Goal: Information Seeking & Learning: Learn about a topic

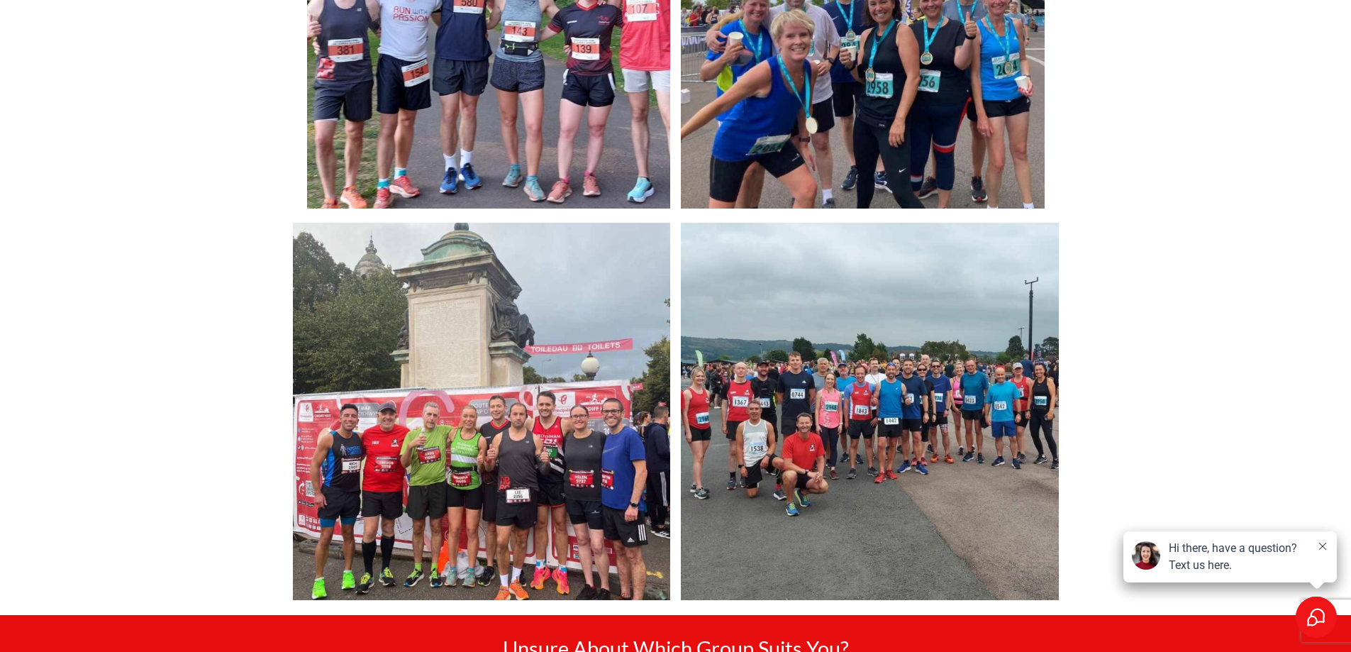
scroll to position [2482, 0]
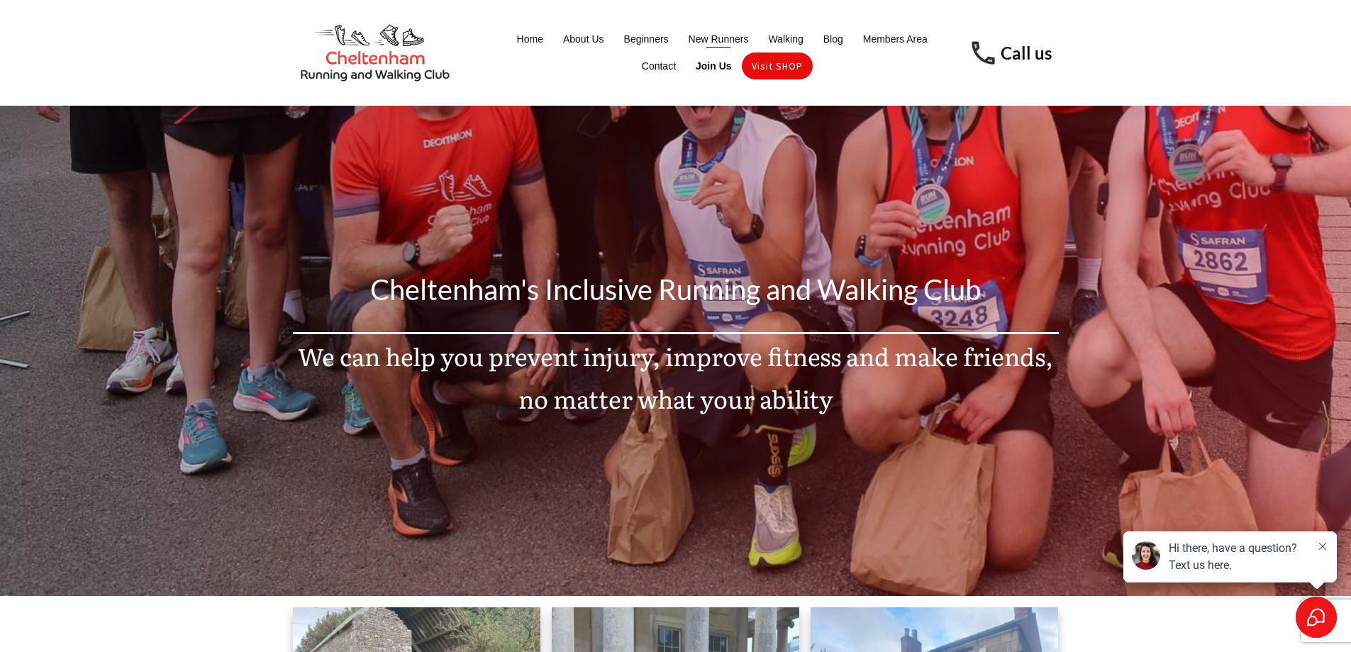
click at [730, 33] on span "New Runners" at bounding box center [718, 39] width 60 height 20
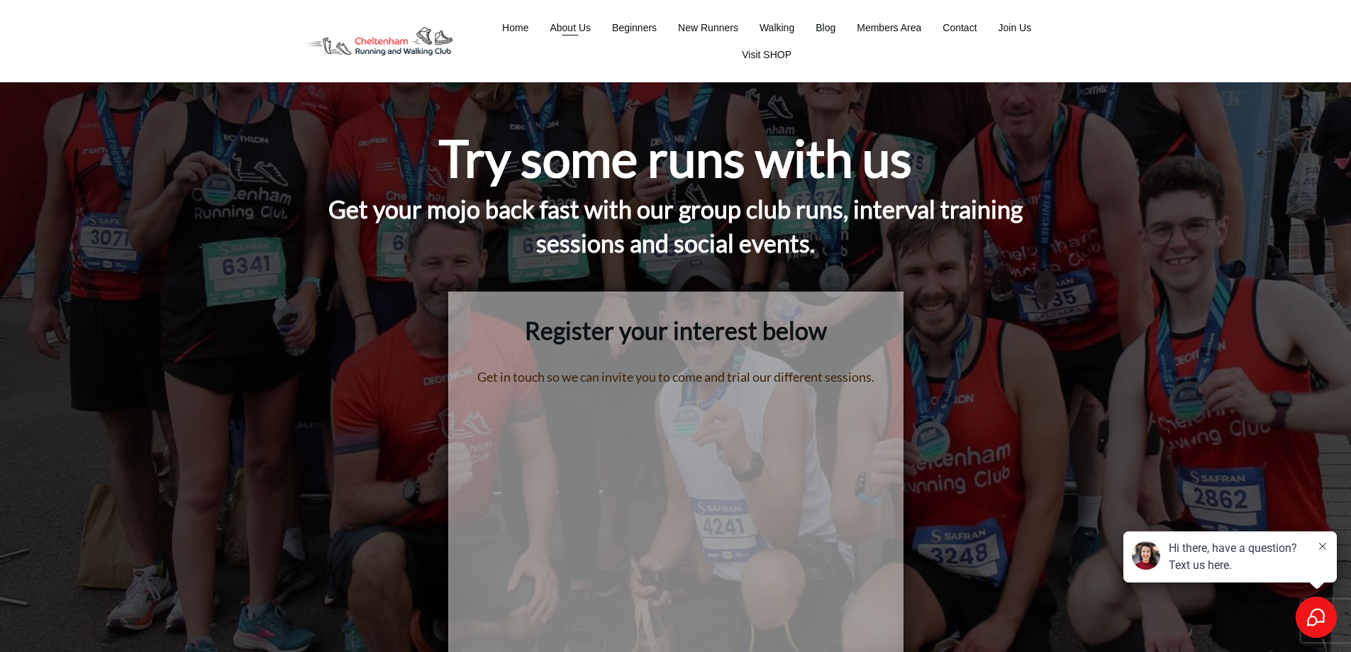
click at [574, 26] on span "About Us" at bounding box center [570, 28] width 41 height 20
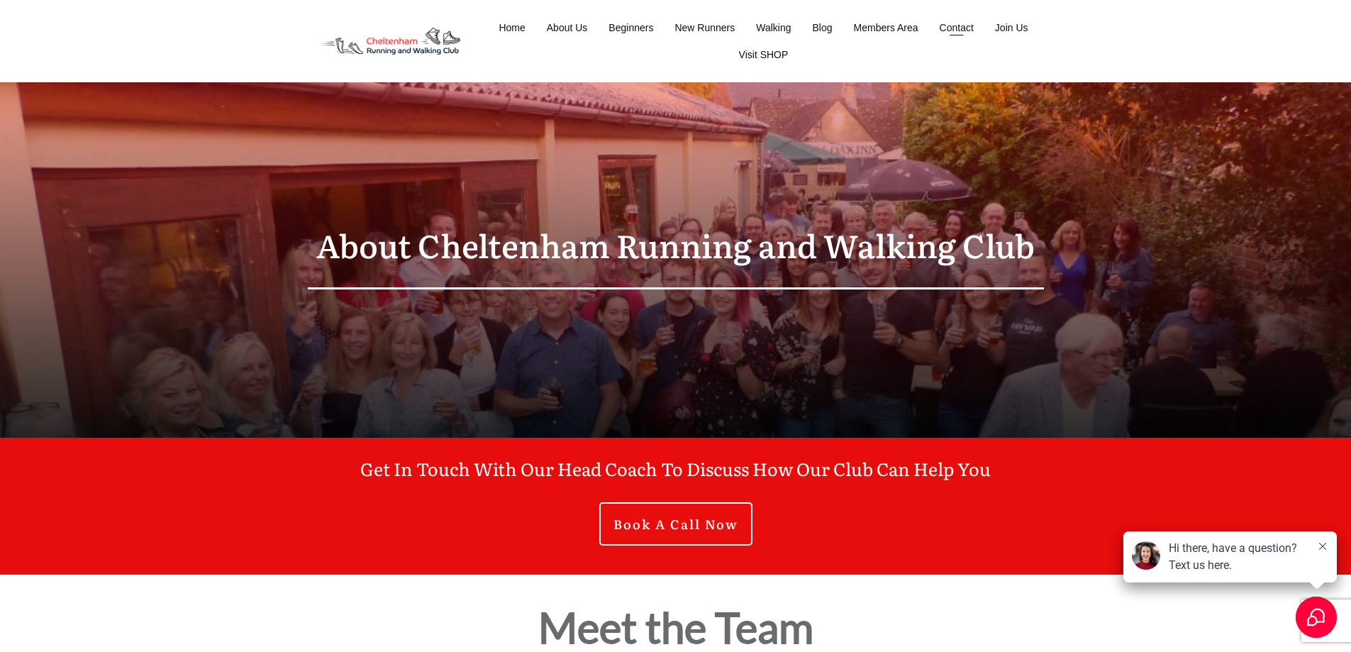
click at [966, 35] on span "Contact" at bounding box center [956, 28] width 34 height 20
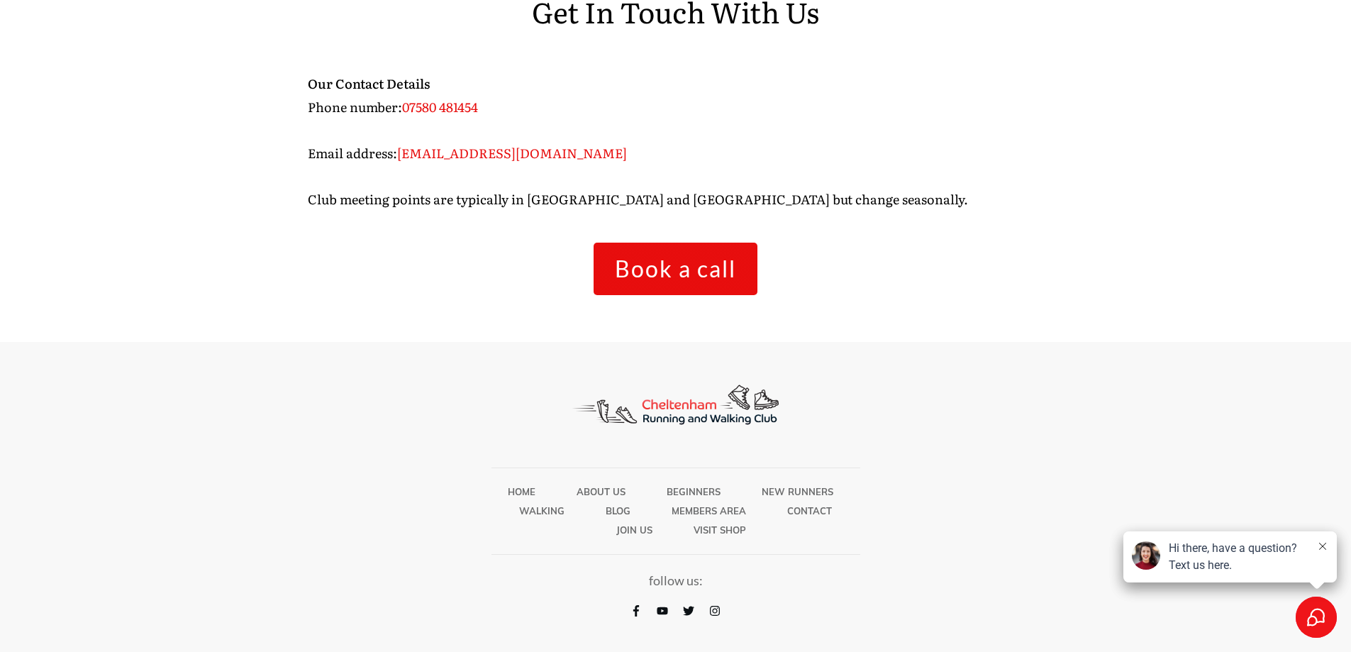
scroll to position [469, 0]
